Goal: Navigation & Orientation: Find specific page/section

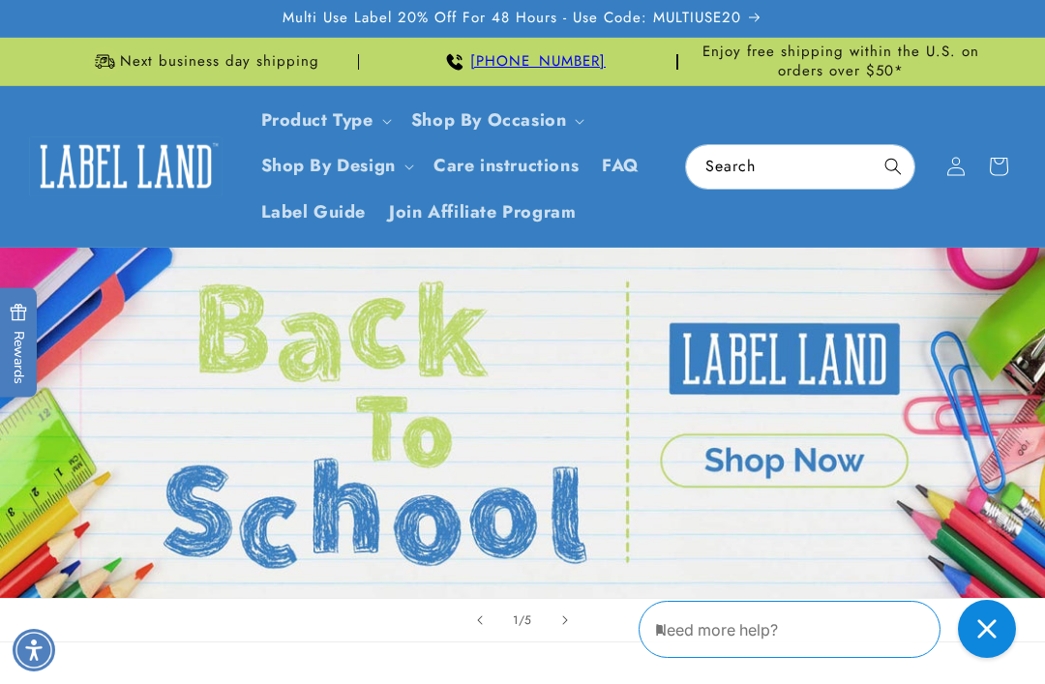
click at [371, 122] on link "Product Type" at bounding box center [317, 119] width 112 height 25
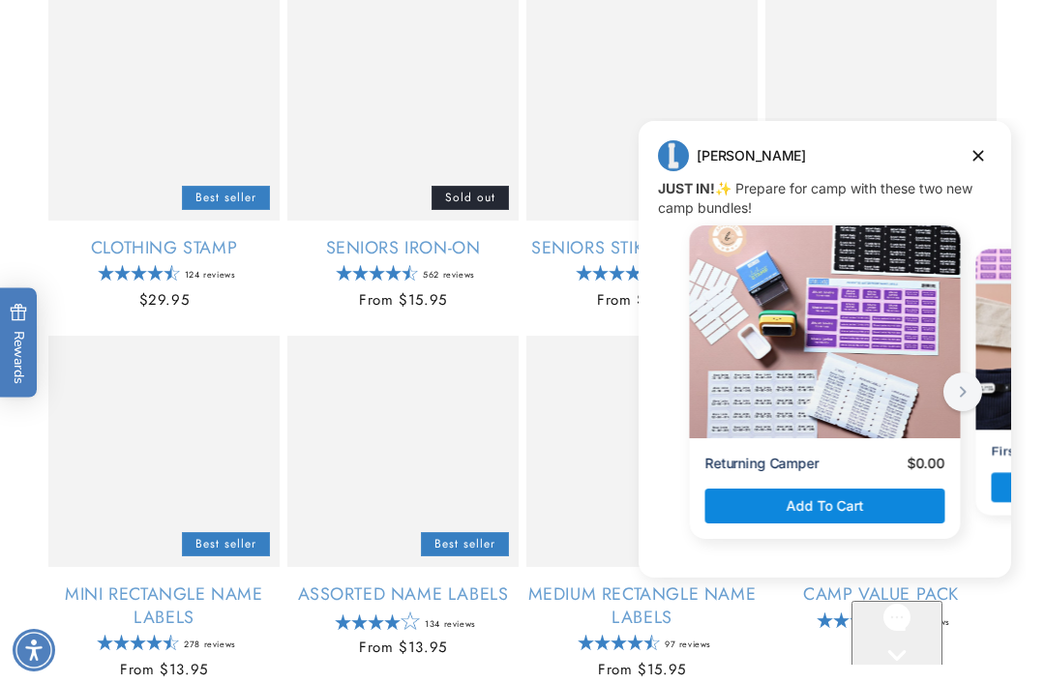
scroll to position [1035, 0]
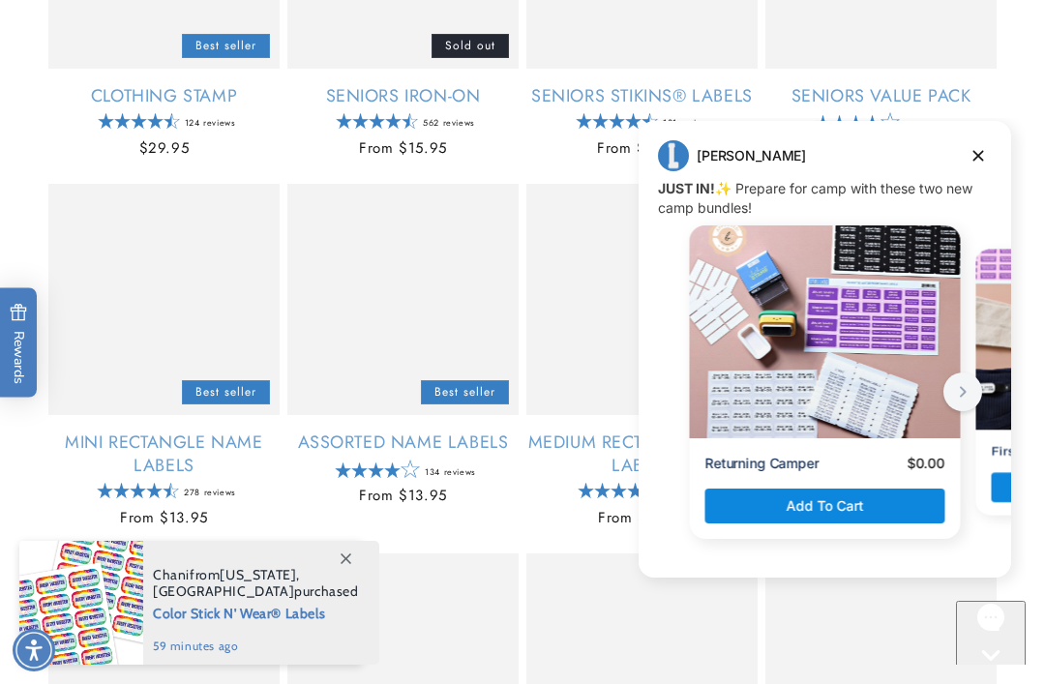
click at [985, 142] on button "Dismiss campaign" at bounding box center [978, 155] width 27 height 27
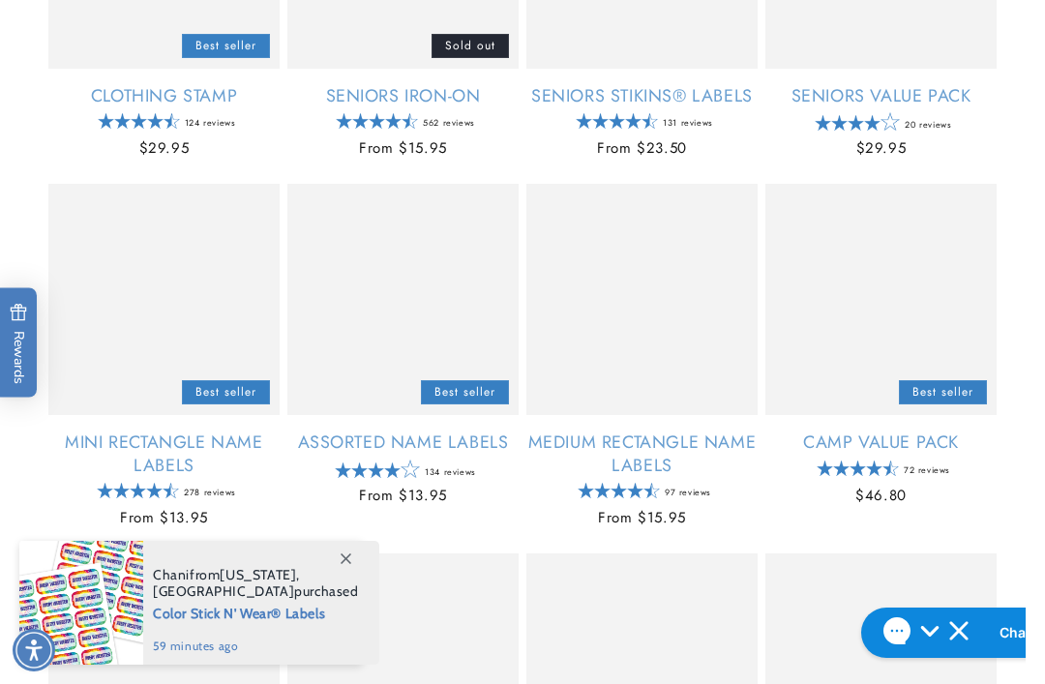
scroll to position [1096, 0]
